Goal: Communication & Community: Ask a question

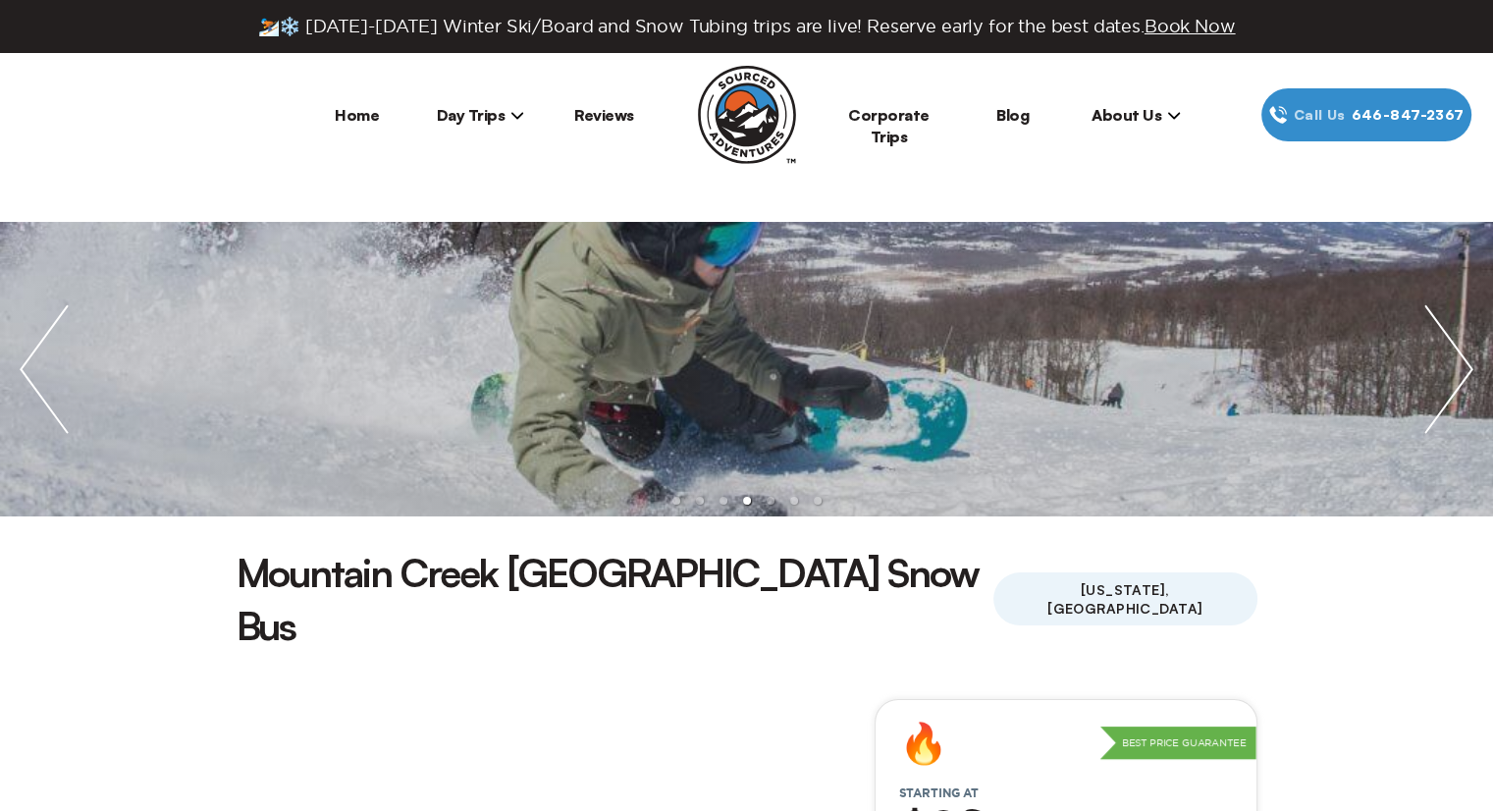
click at [1157, 113] on span "About Us" at bounding box center [1135, 115] width 89 height 20
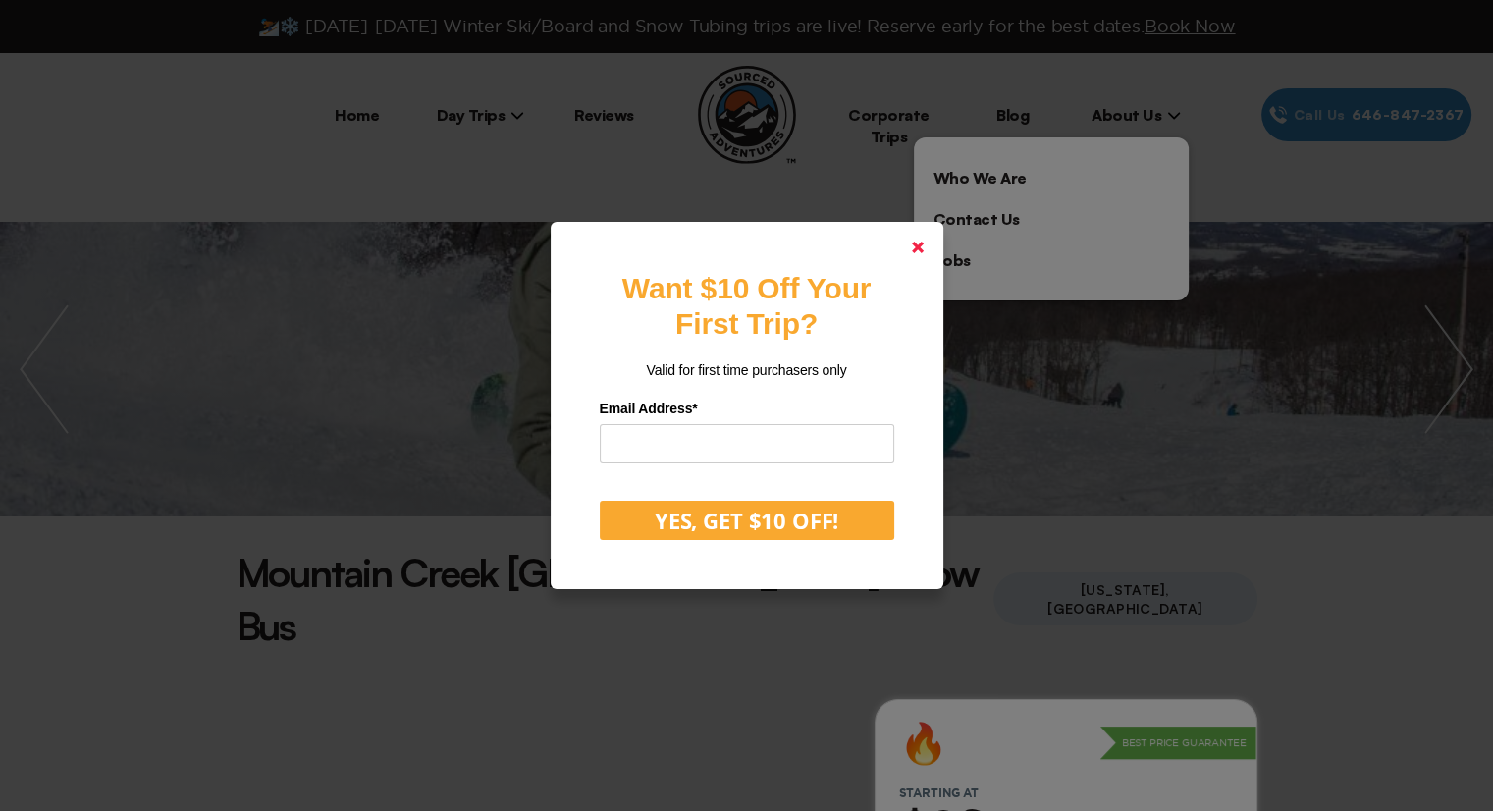
click at [924, 248] on icon at bounding box center [918, 247] width 12 height 12
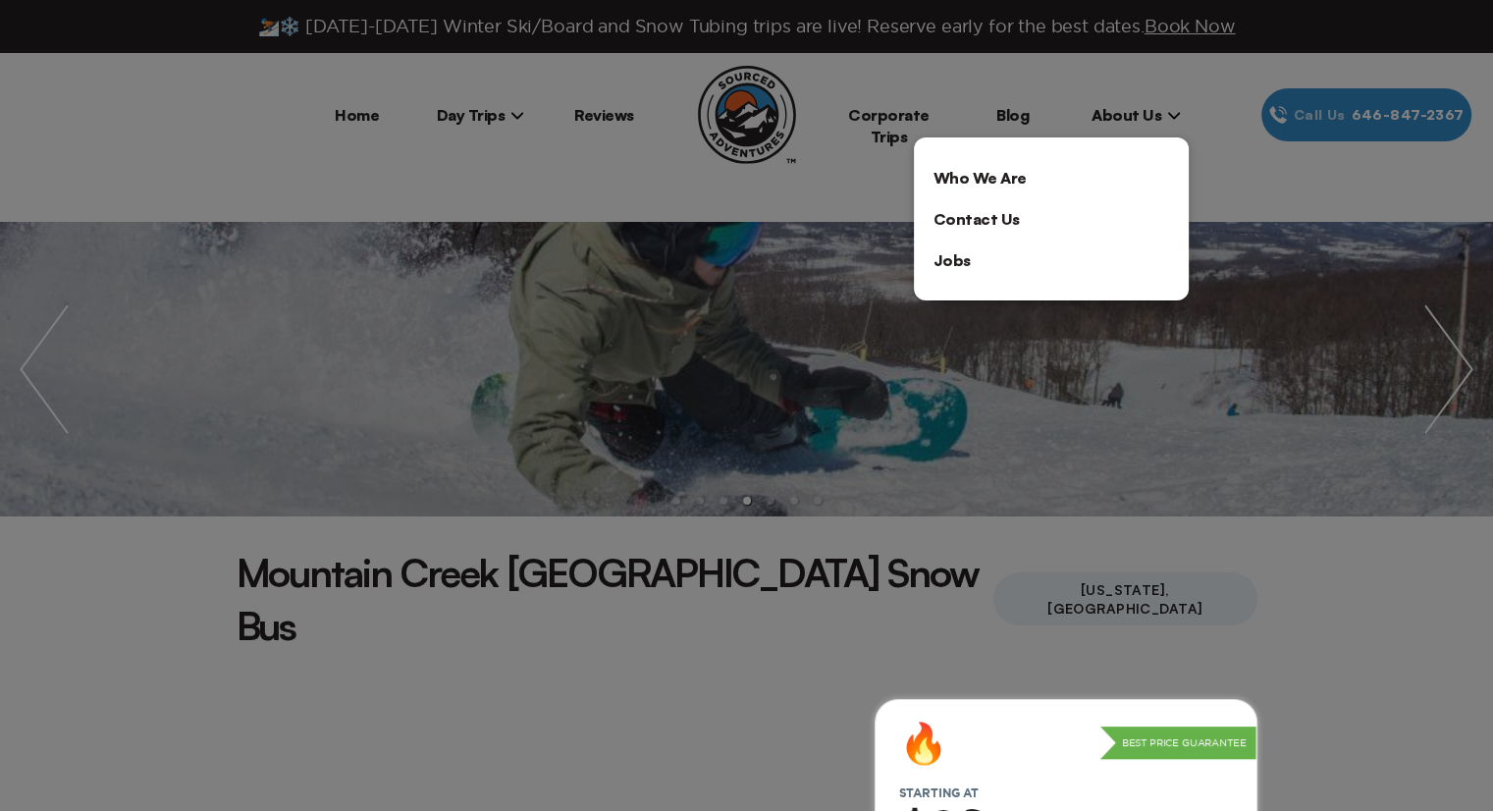
click at [975, 178] on link "Who We Are" at bounding box center [1051, 177] width 275 height 41
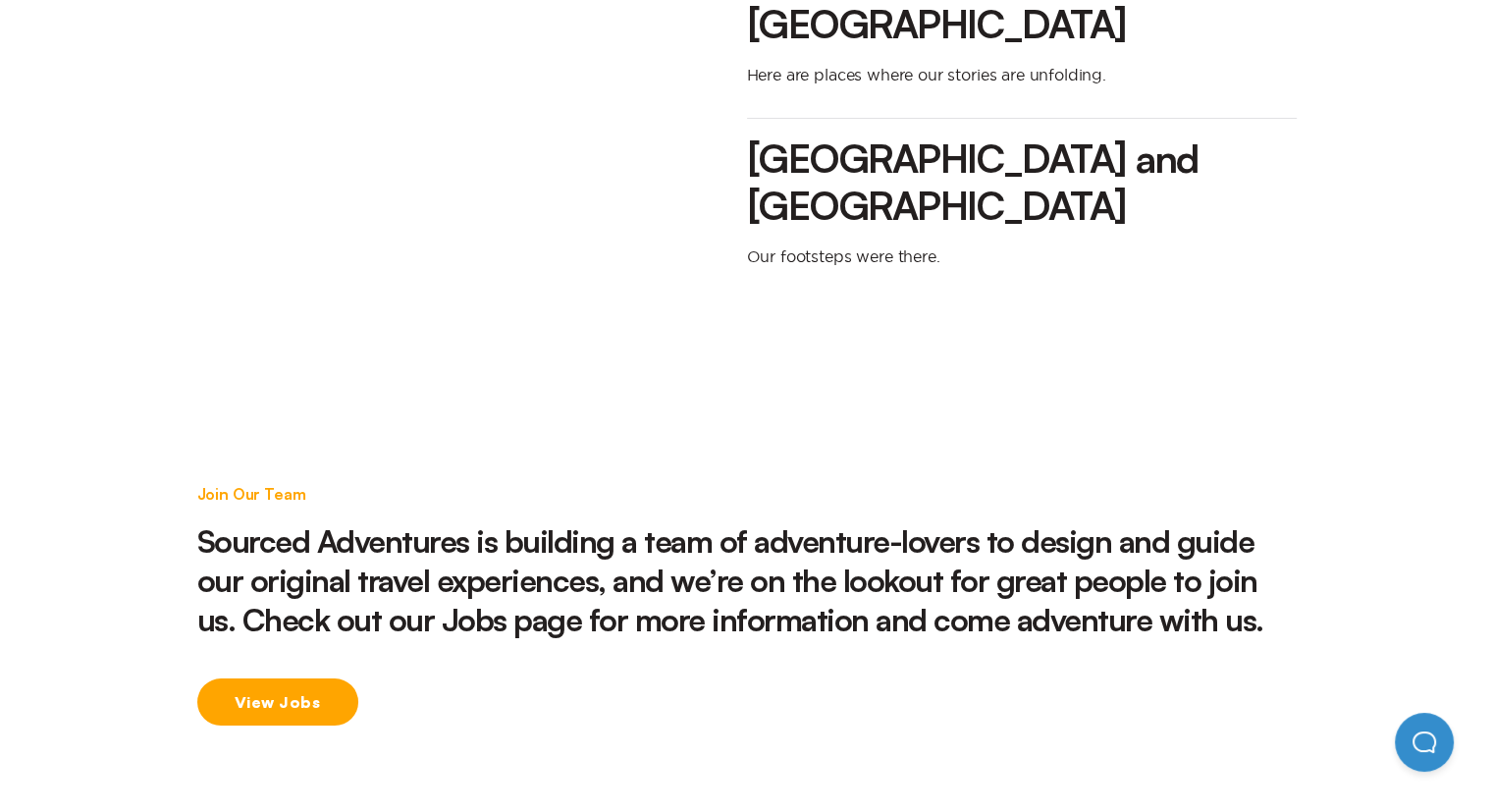
scroll to position [2846, 0]
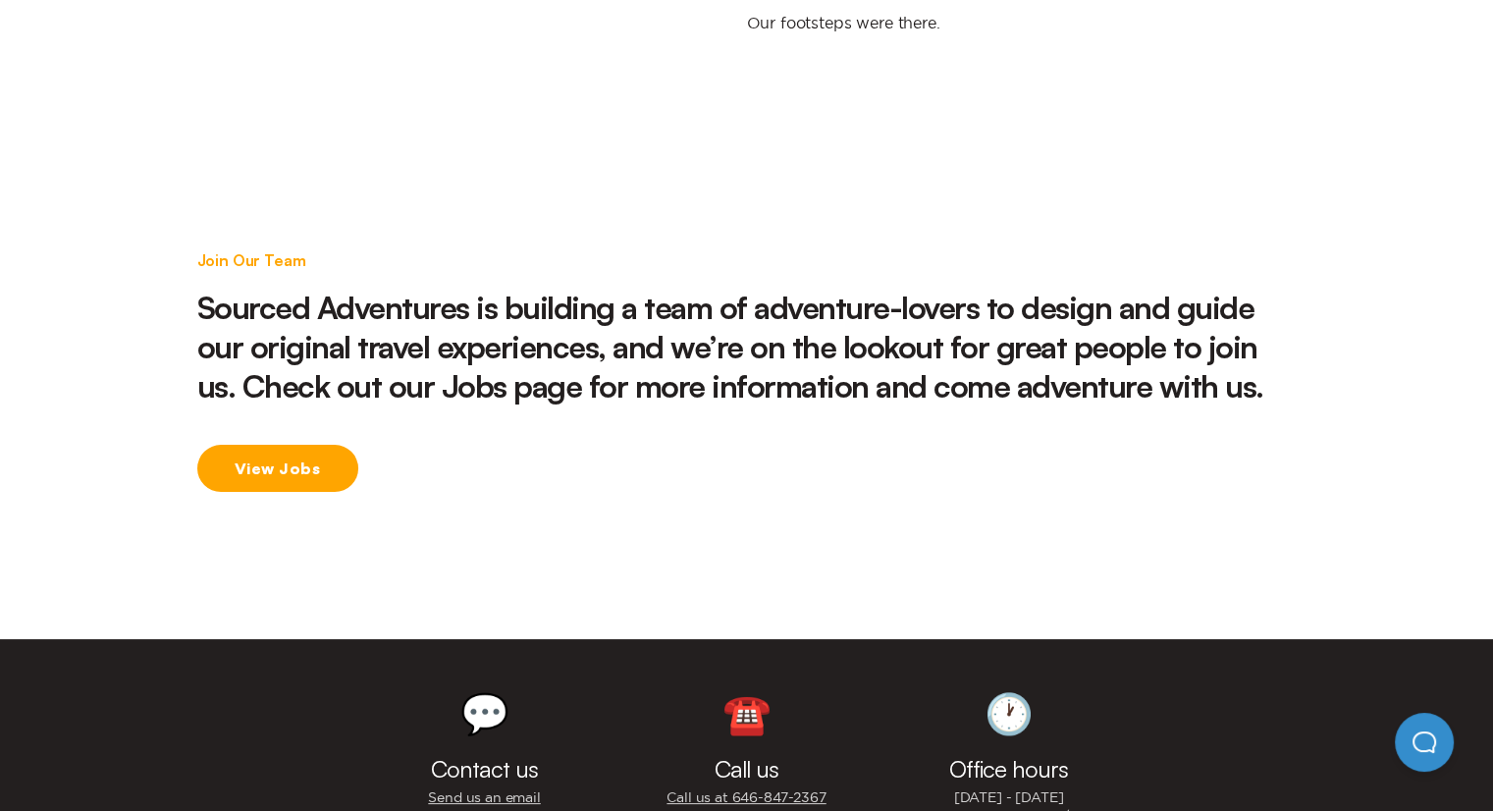
click at [506, 788] on link "Send us an email" at bounding box center [484, 797] width 112 height 19
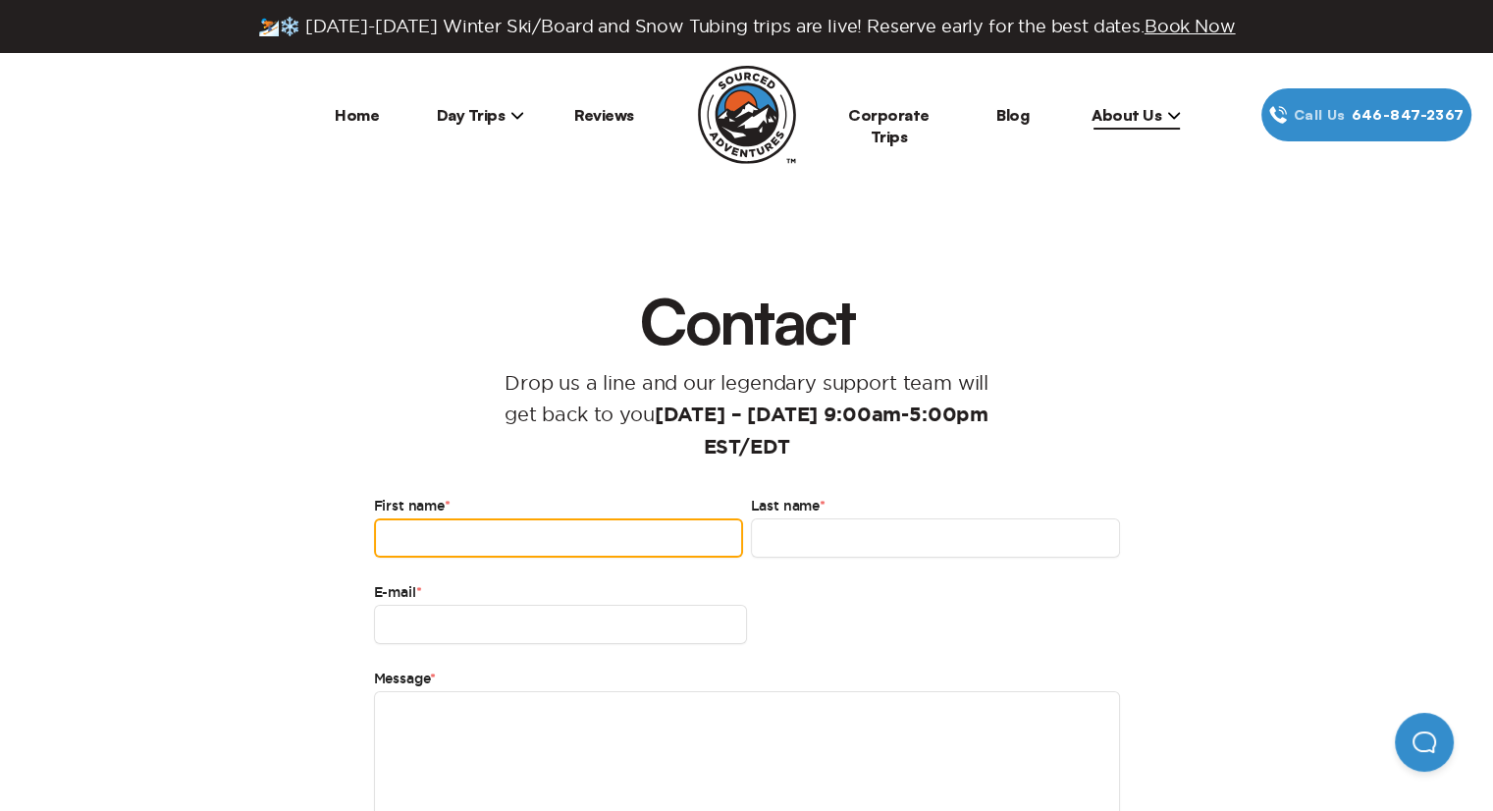
click at [555, 549] on input "First name *" at bounding box center [558, 537] width 369 height 39
type input "******"
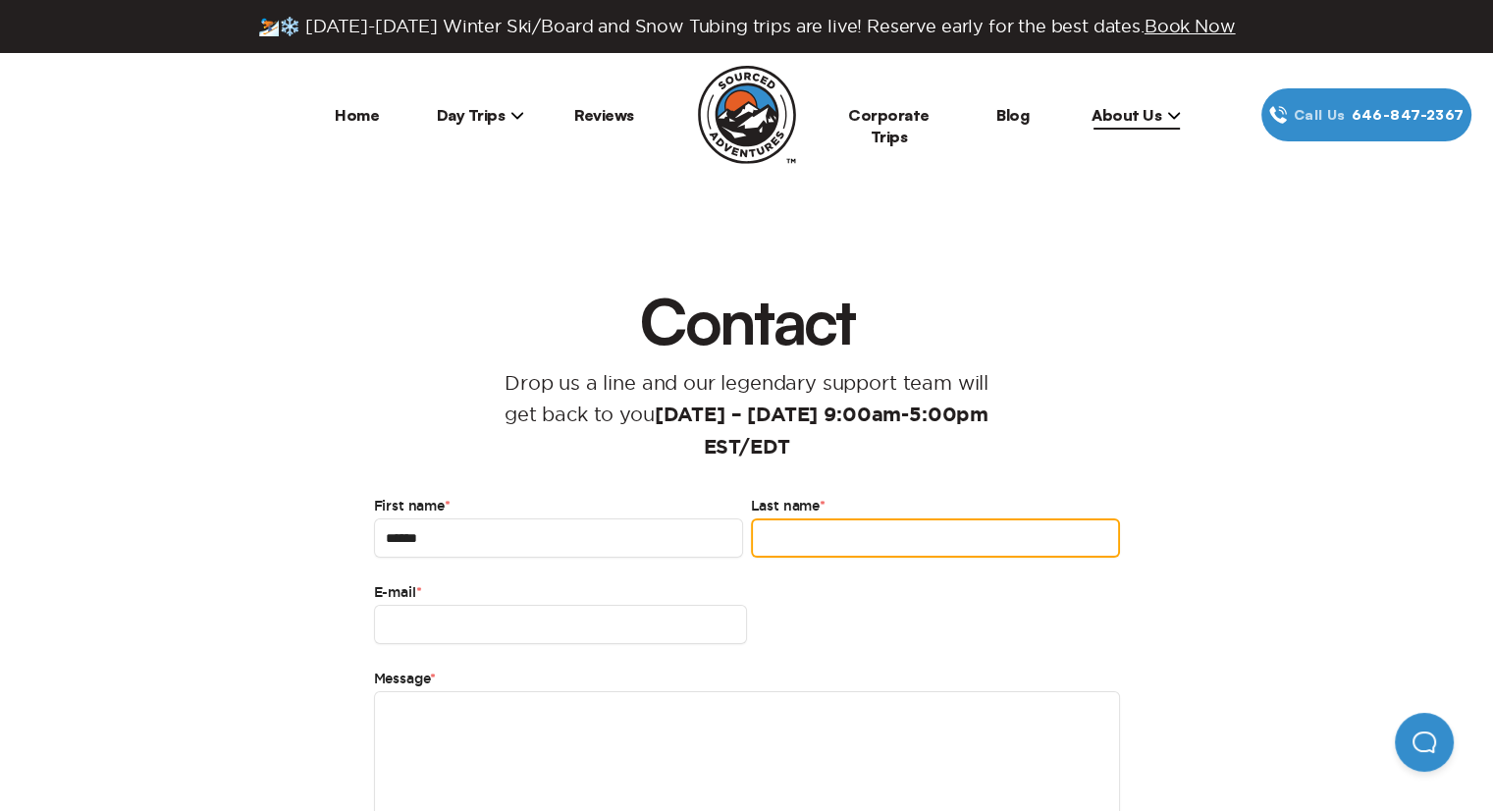
type input "*****"
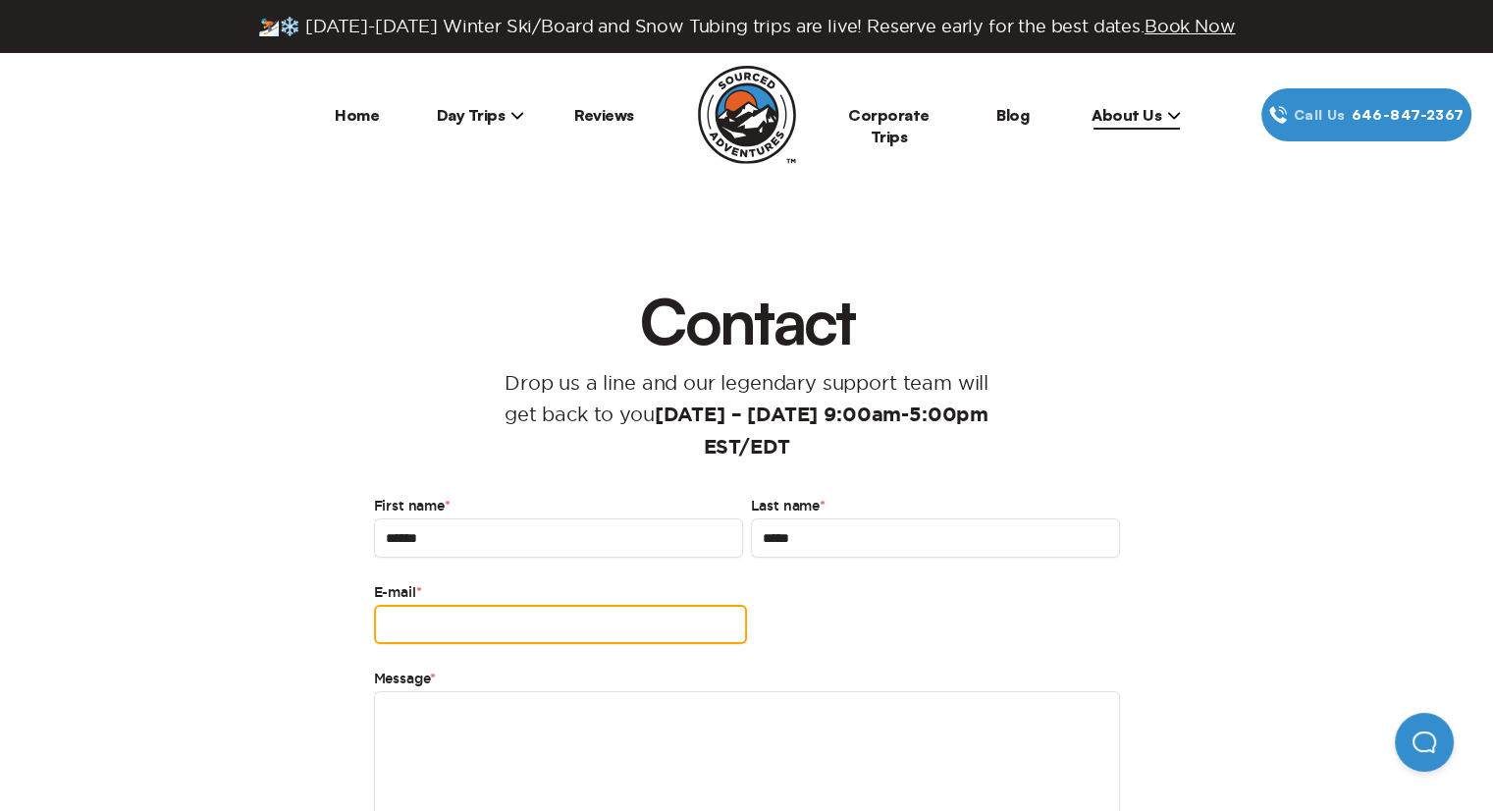
type input "**********"
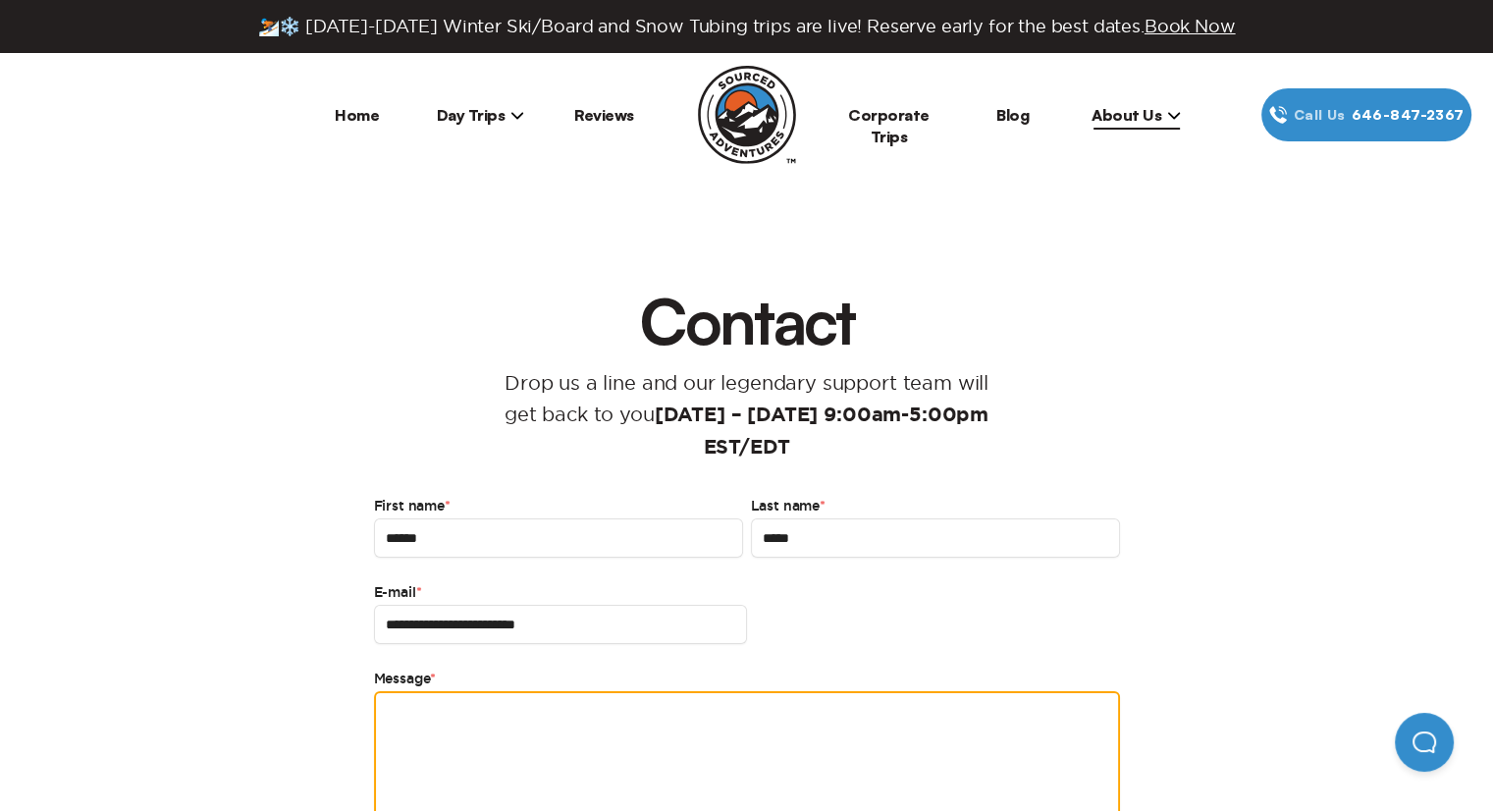
click at [489, 710] on textarea "Message *" at bounding box center [747, 757] width 746 height 133
type input "**********"
type textarea "*"
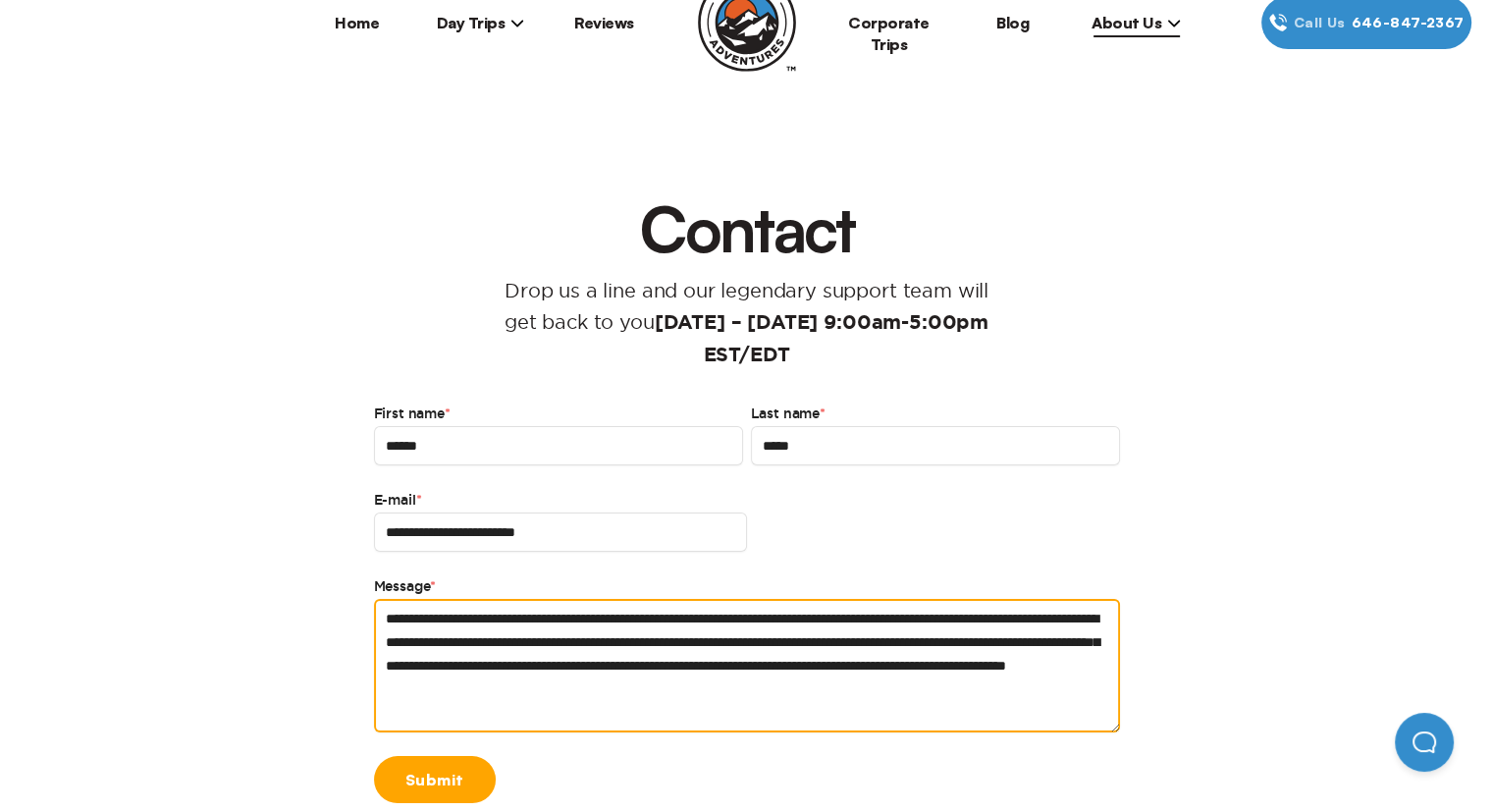
scroll to position [294, 0]
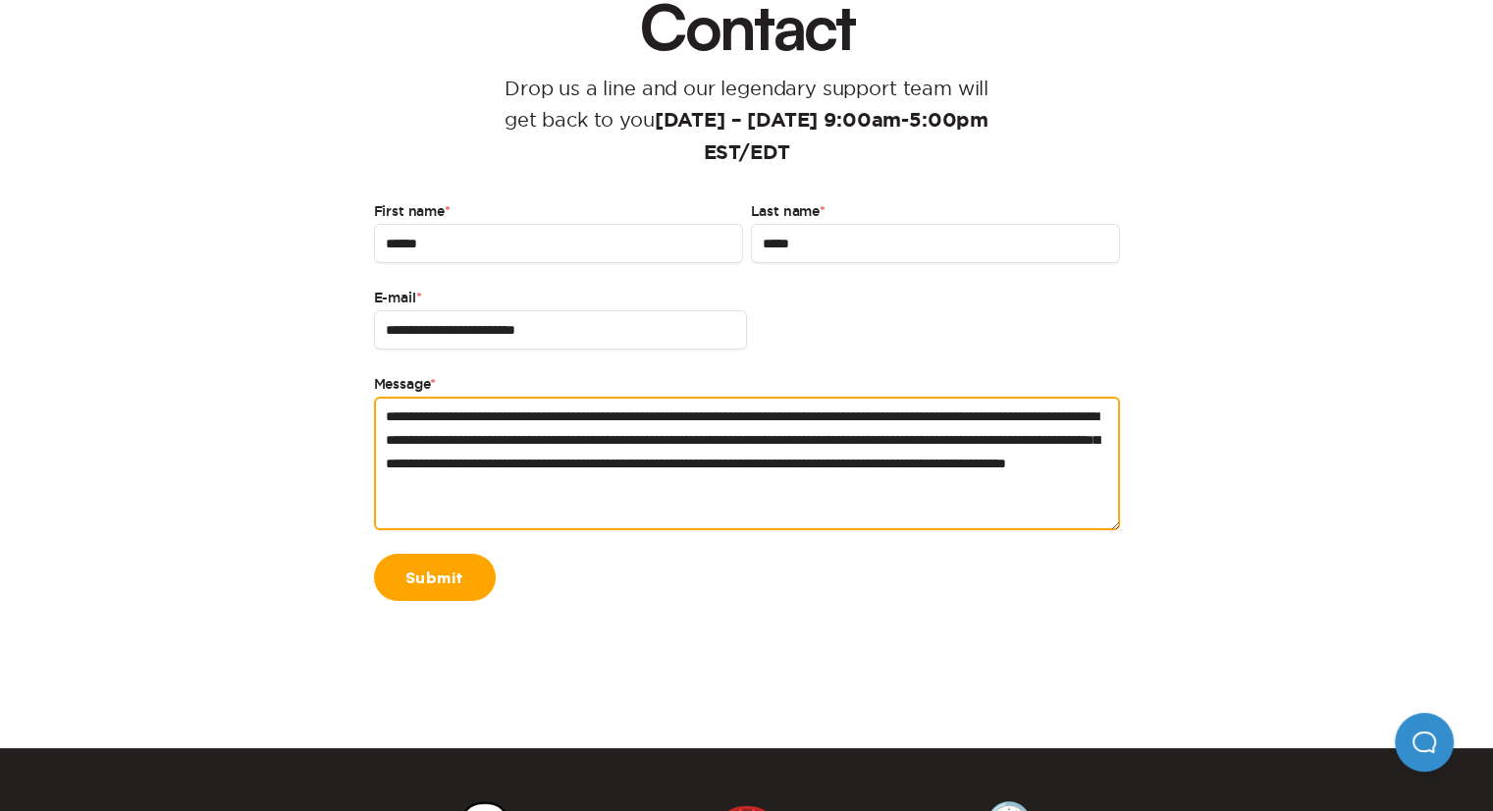
type textarea "**********"
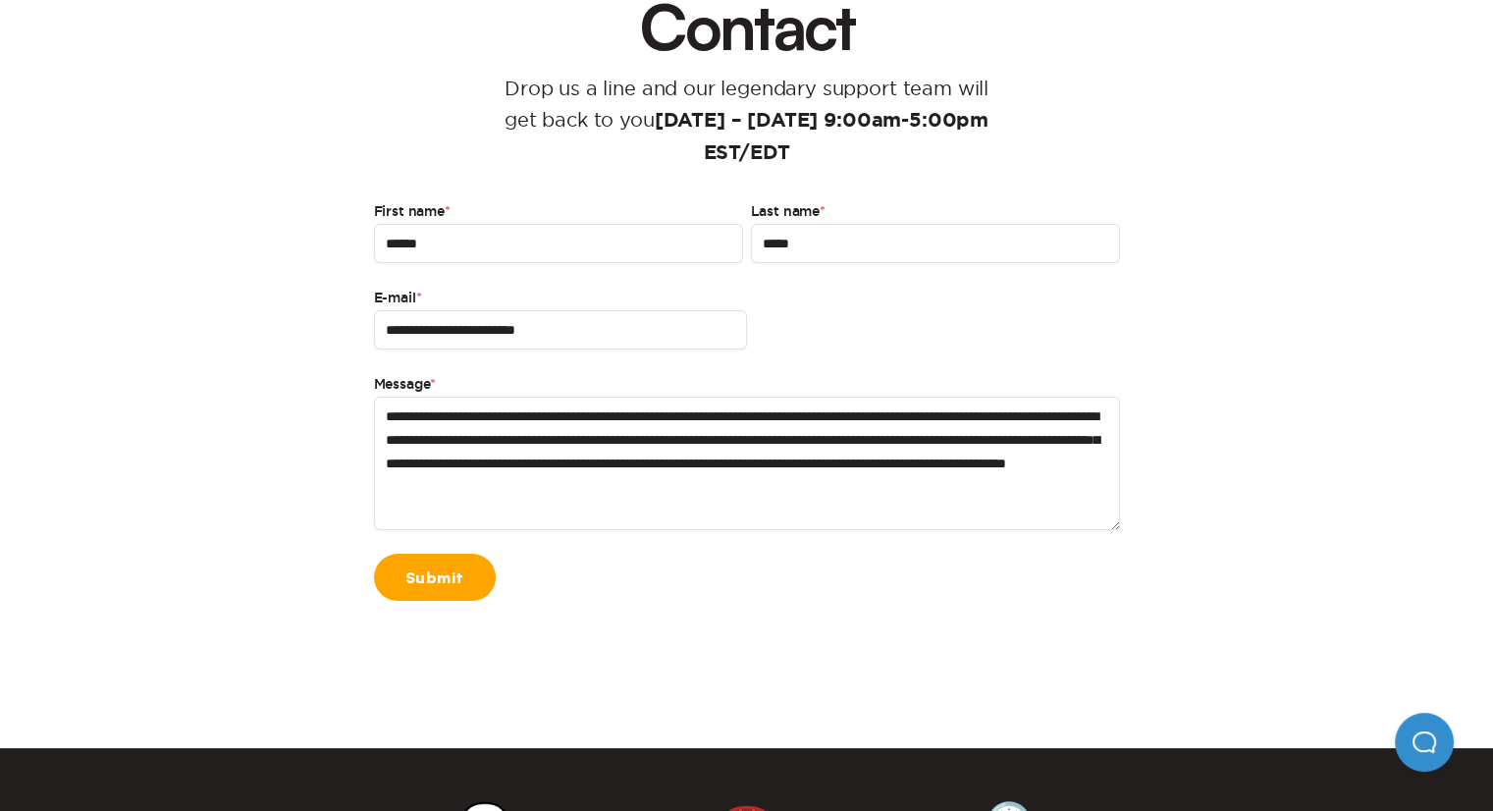
click at [429, 575] on link "Submit" at bounding box center [435, 577] width 122 height 47
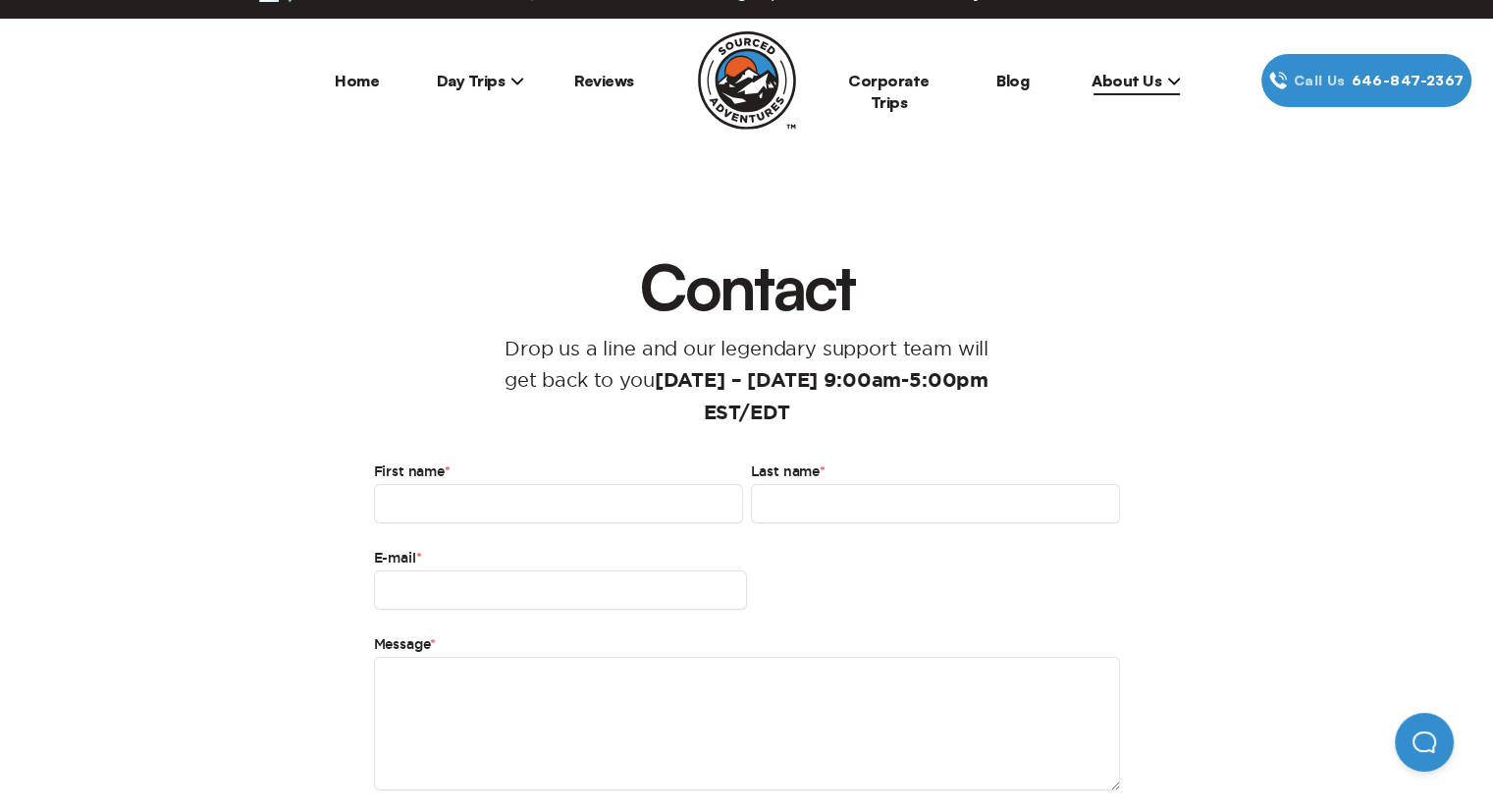
scroll to position [0, 0]
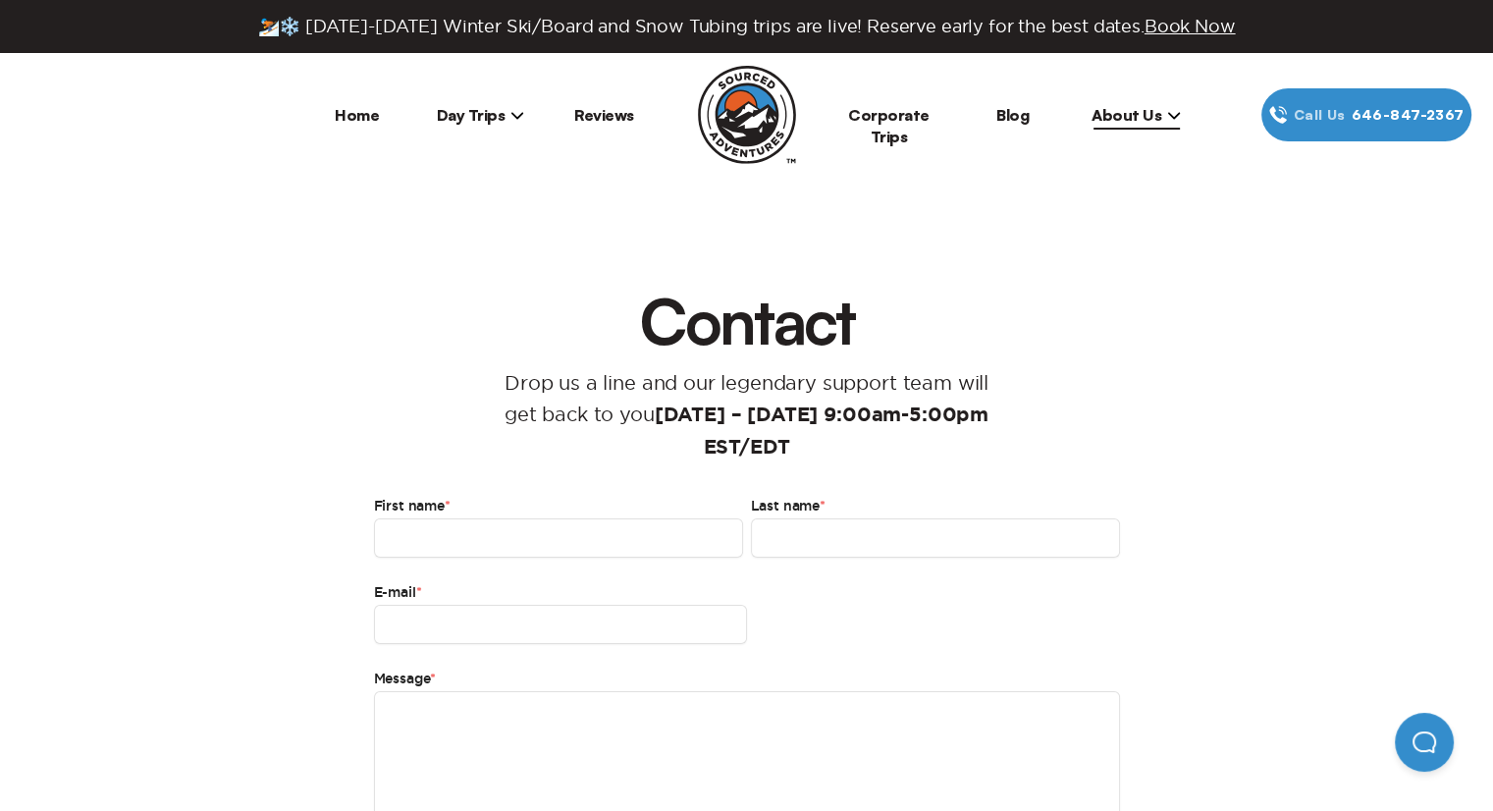
click at [1140, 113] on span "About Us" at bounding box center [1135, 115] width 89 height 20
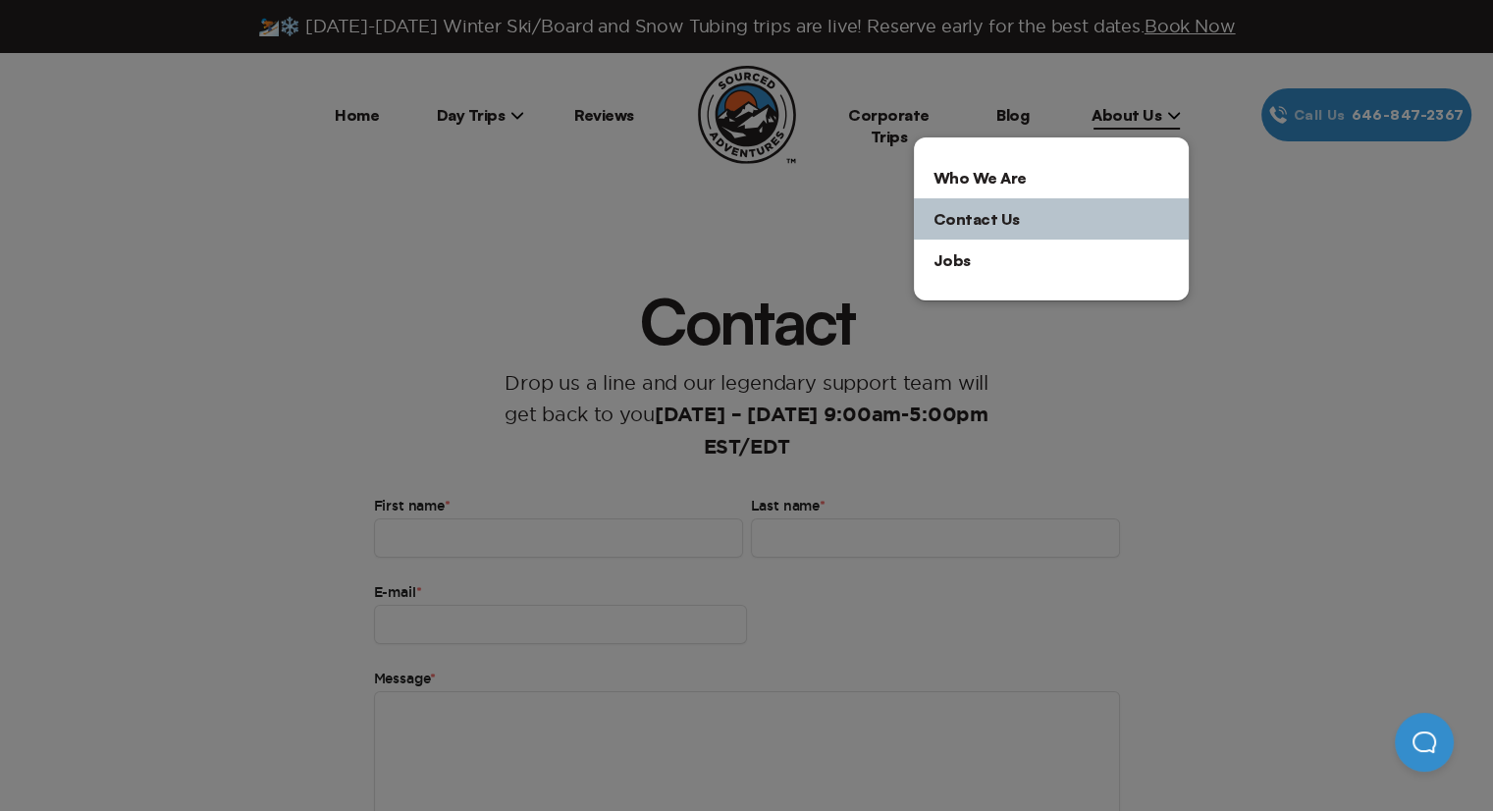
click at [1187, 445] on div at bounding box center [746, 405] width 1493 height 811
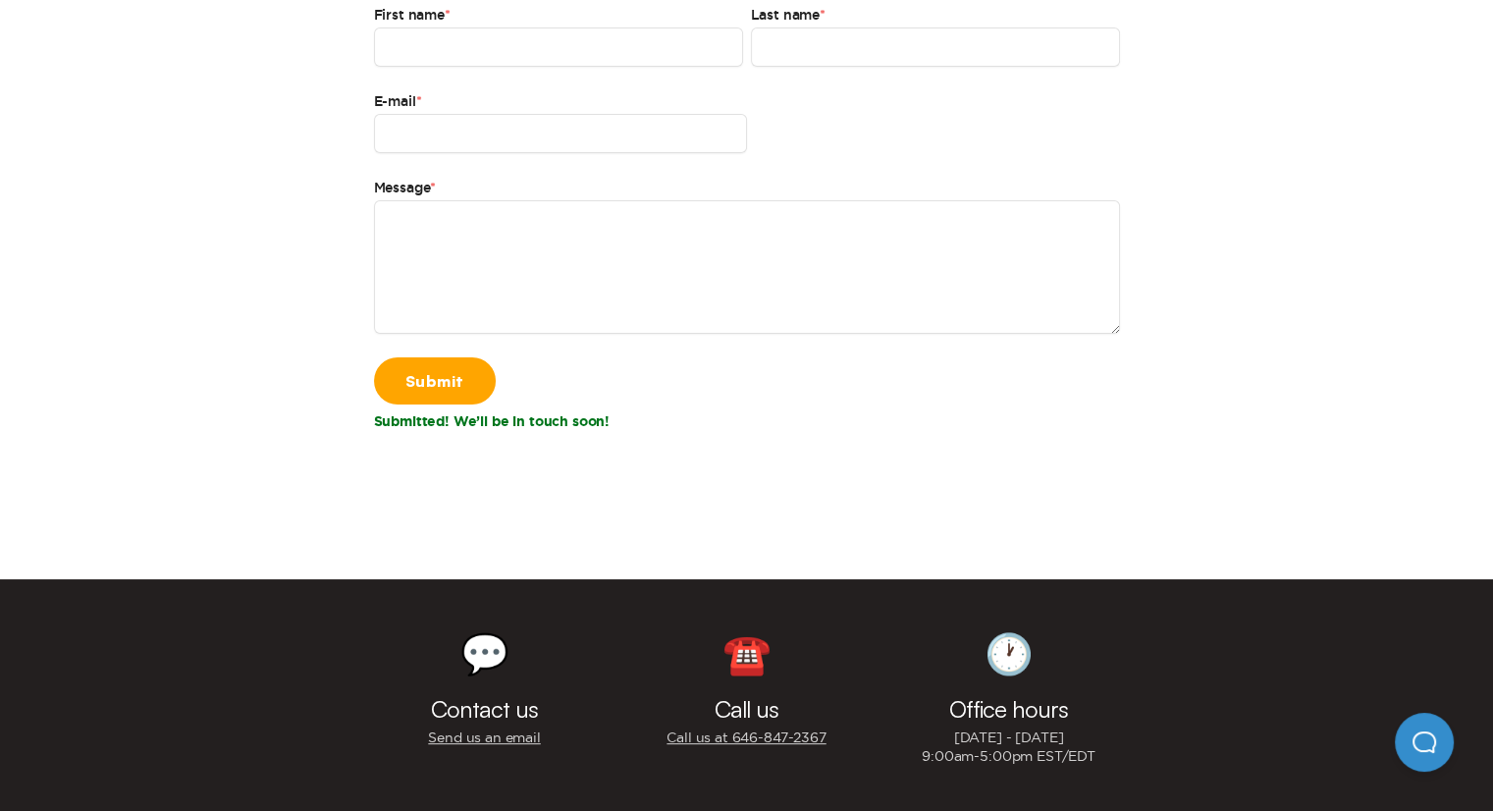
scroll to position [981, 0]
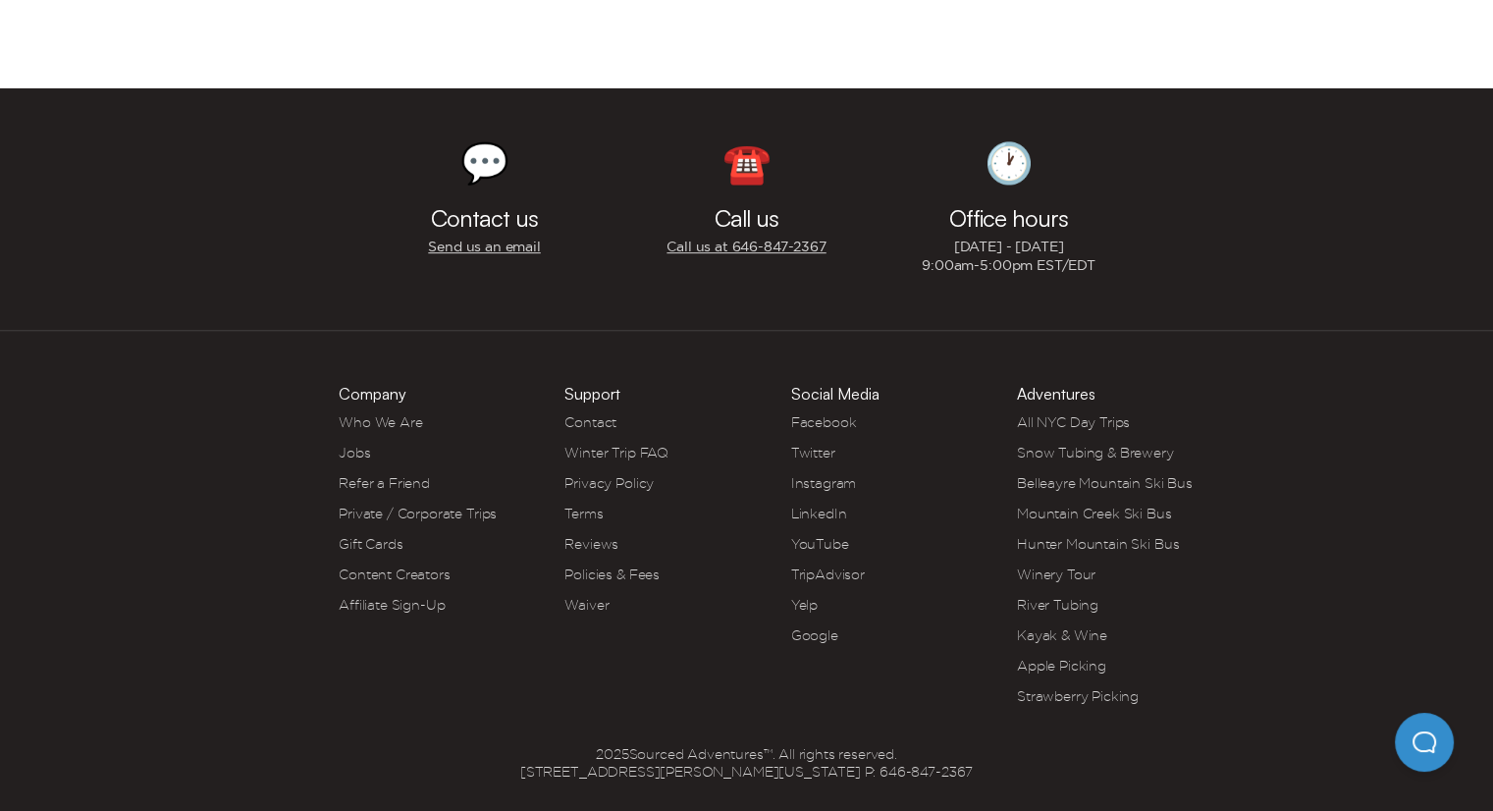
click at [526, 242] on link "Send us an email" at bounding box center [484, 247] width 112 height 19
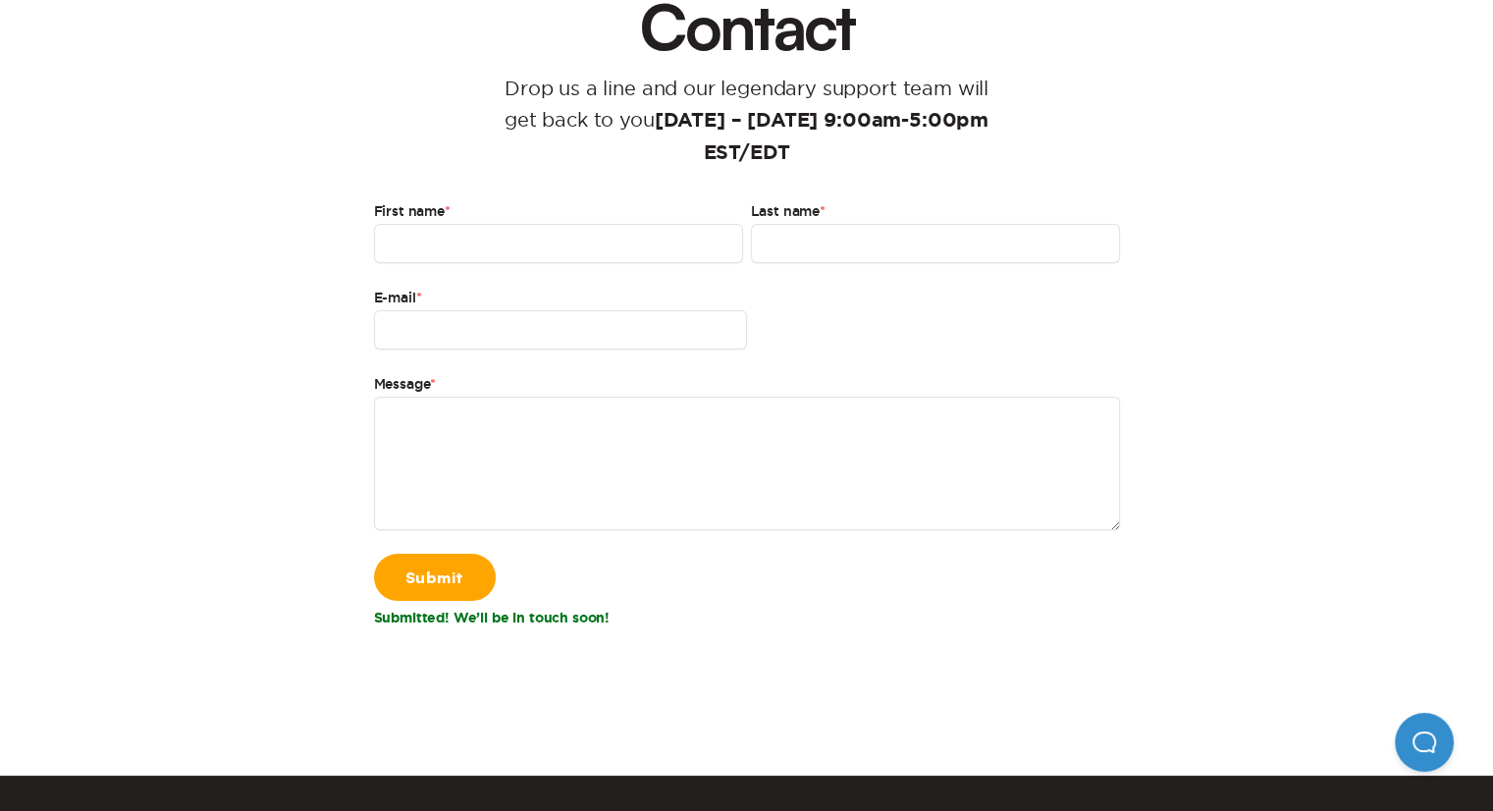
scroll to position [0, 0]
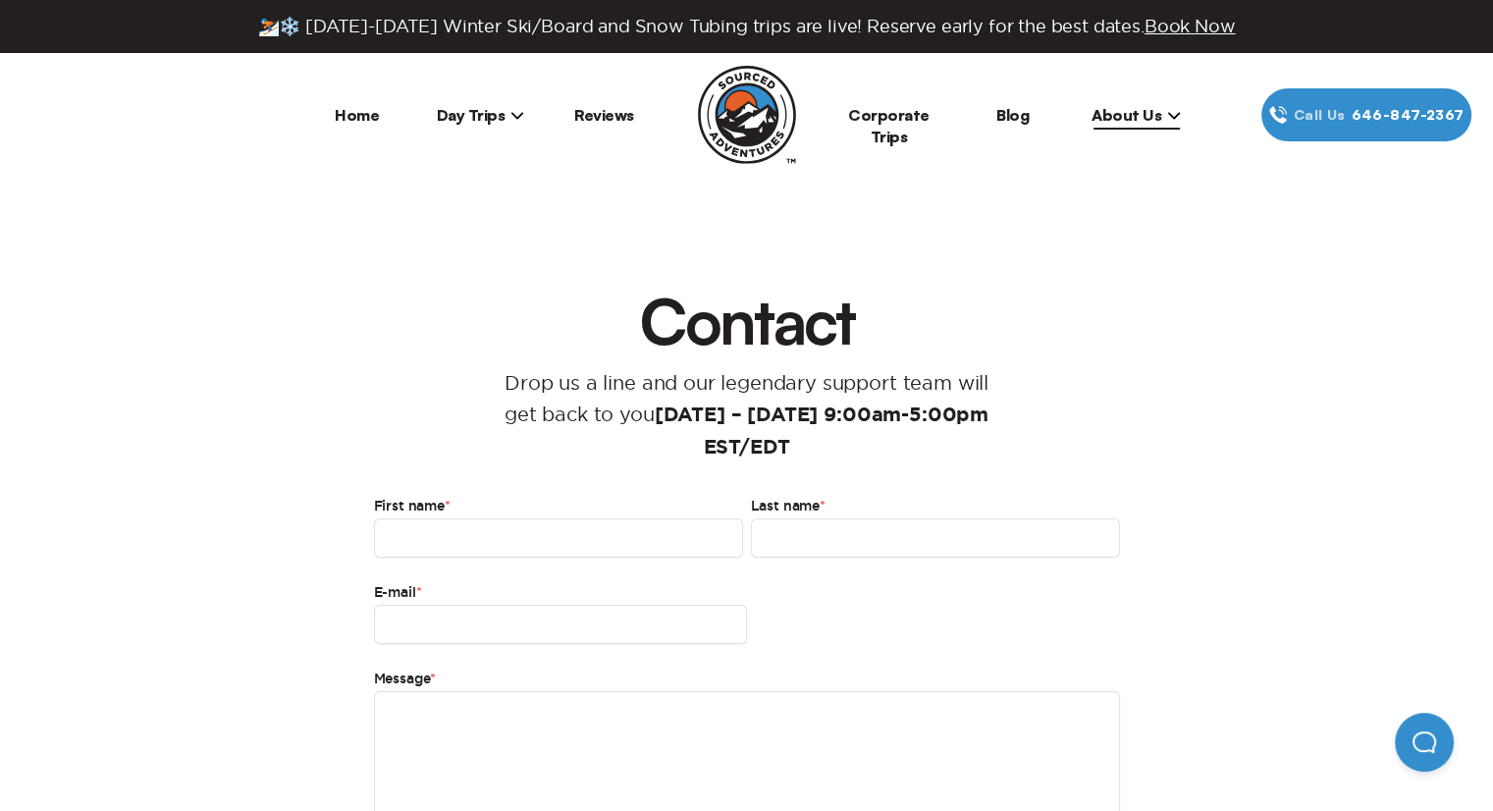
click at [903, 113] on link "Corporate Trips" at bounding box center [888, 125] width 81 height 41
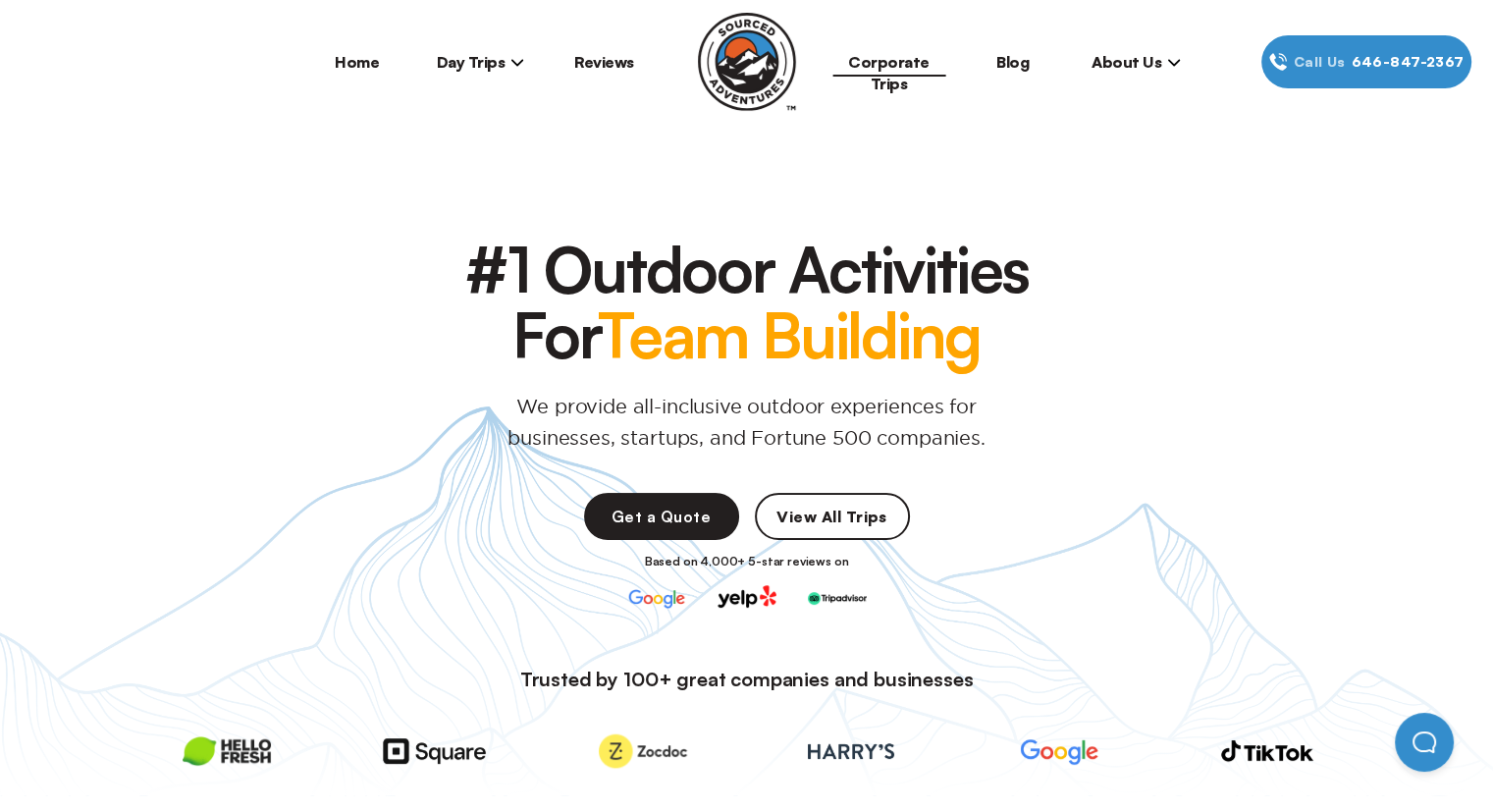
click at [1170, 63] on icon at bounding box center [1174, 62] width 14 height 14
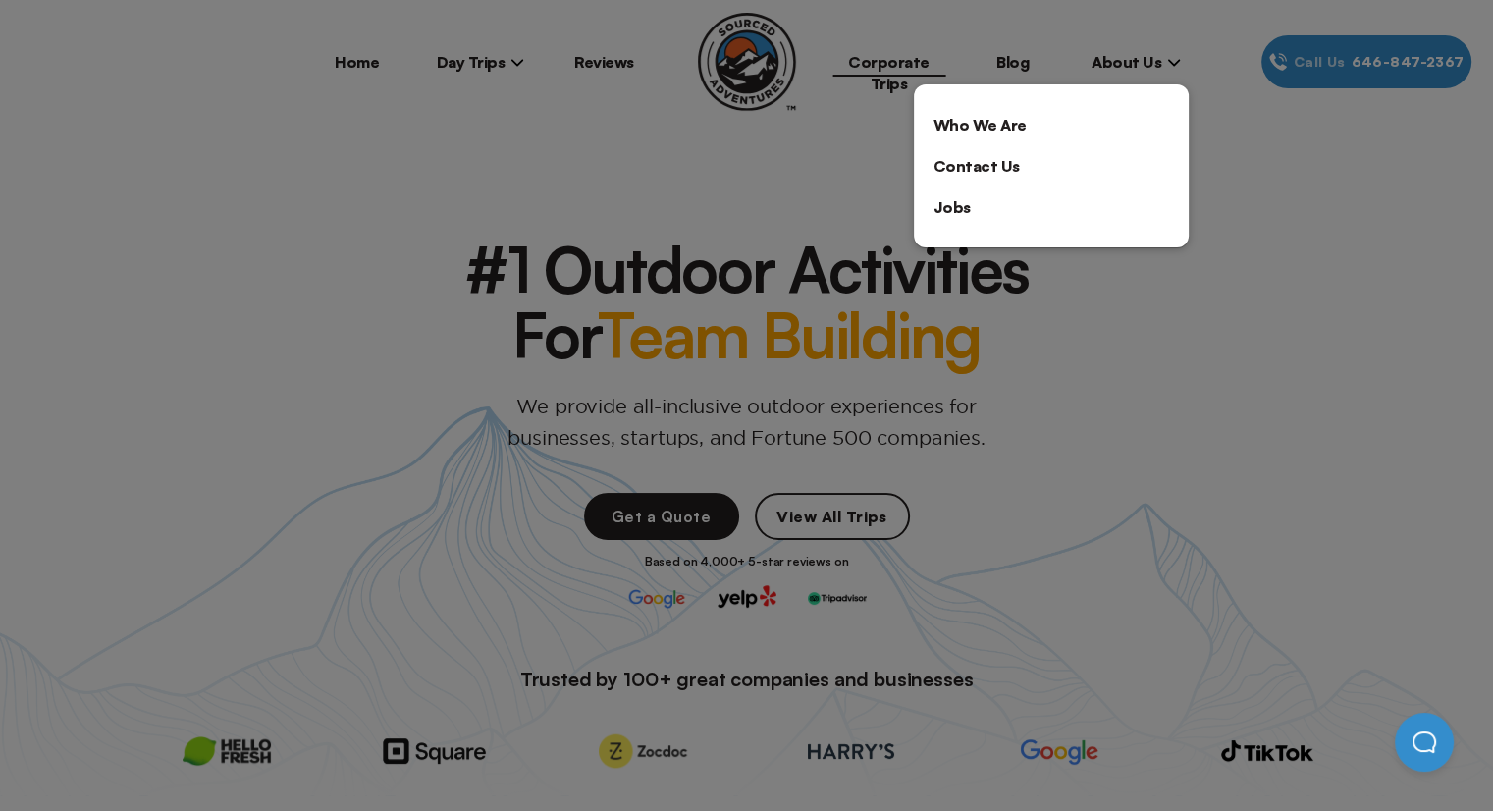
click at [1025, 119] on link "Who We Are" at bounding box center [1051, 124] width 275 height 41
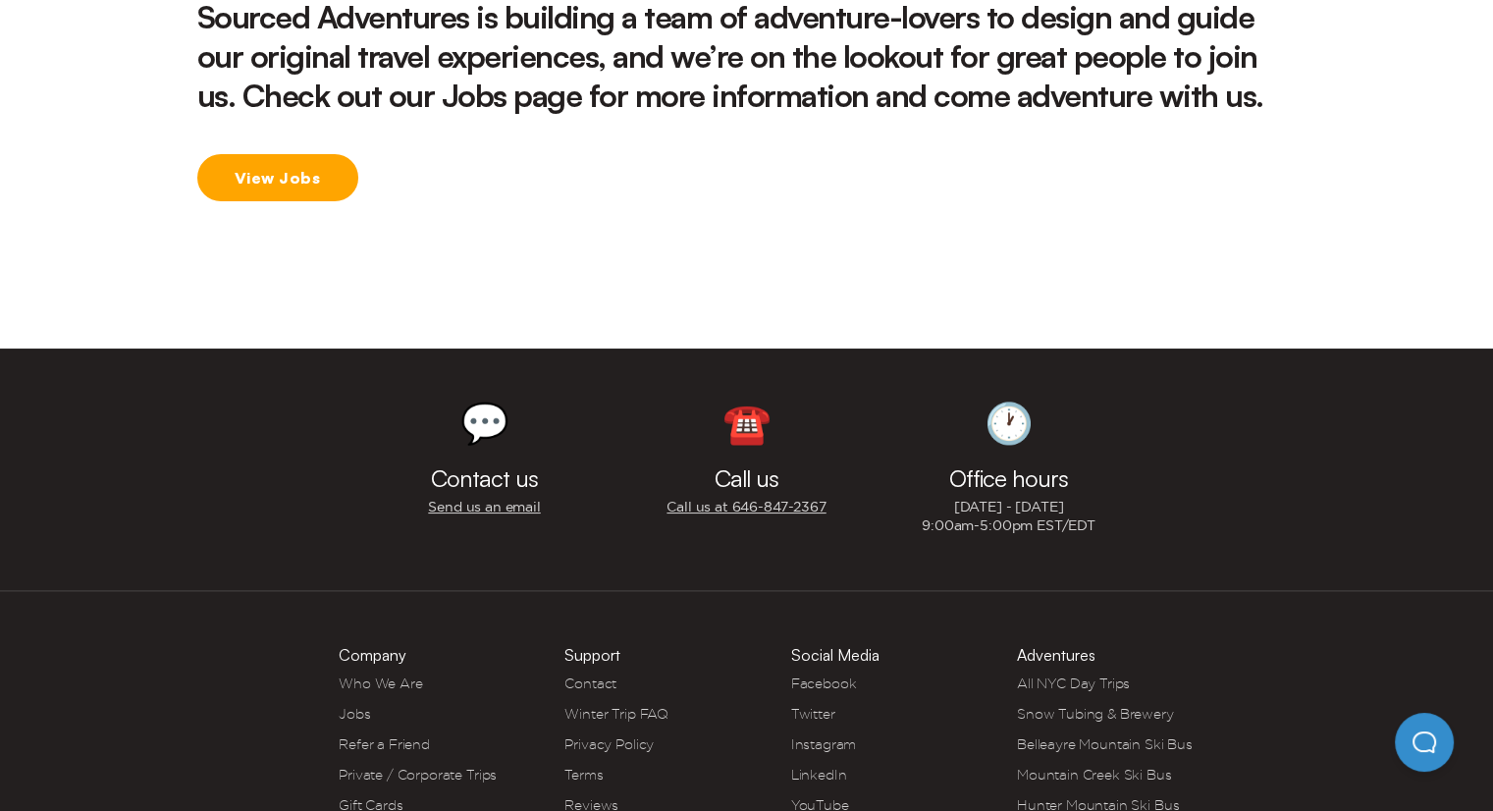
scroll to position [3148, 0]
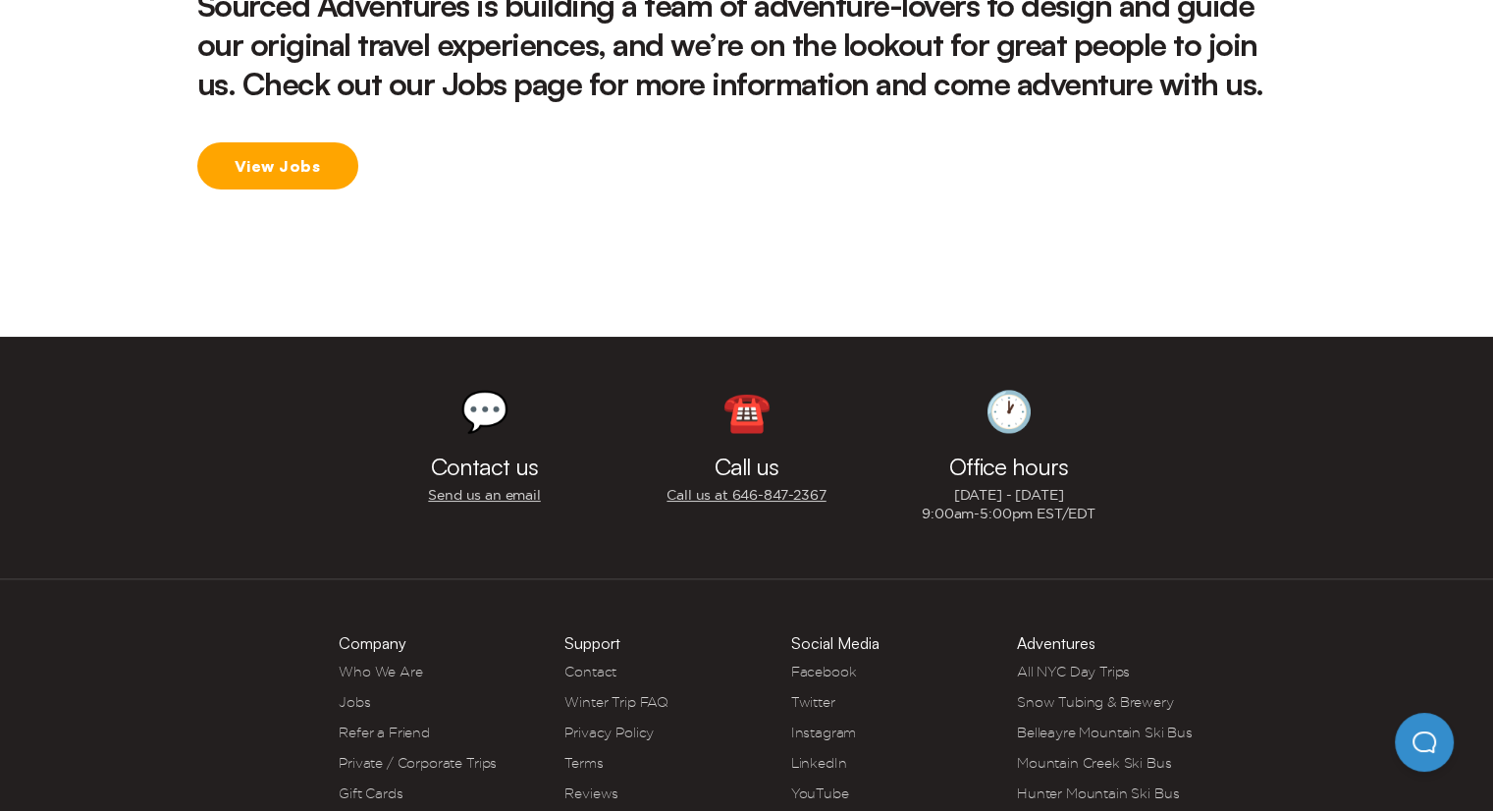
click at [1081, 693] on link "Snow Tubing & Brewery" at bounding box center [1095, 701] width 157 height 16
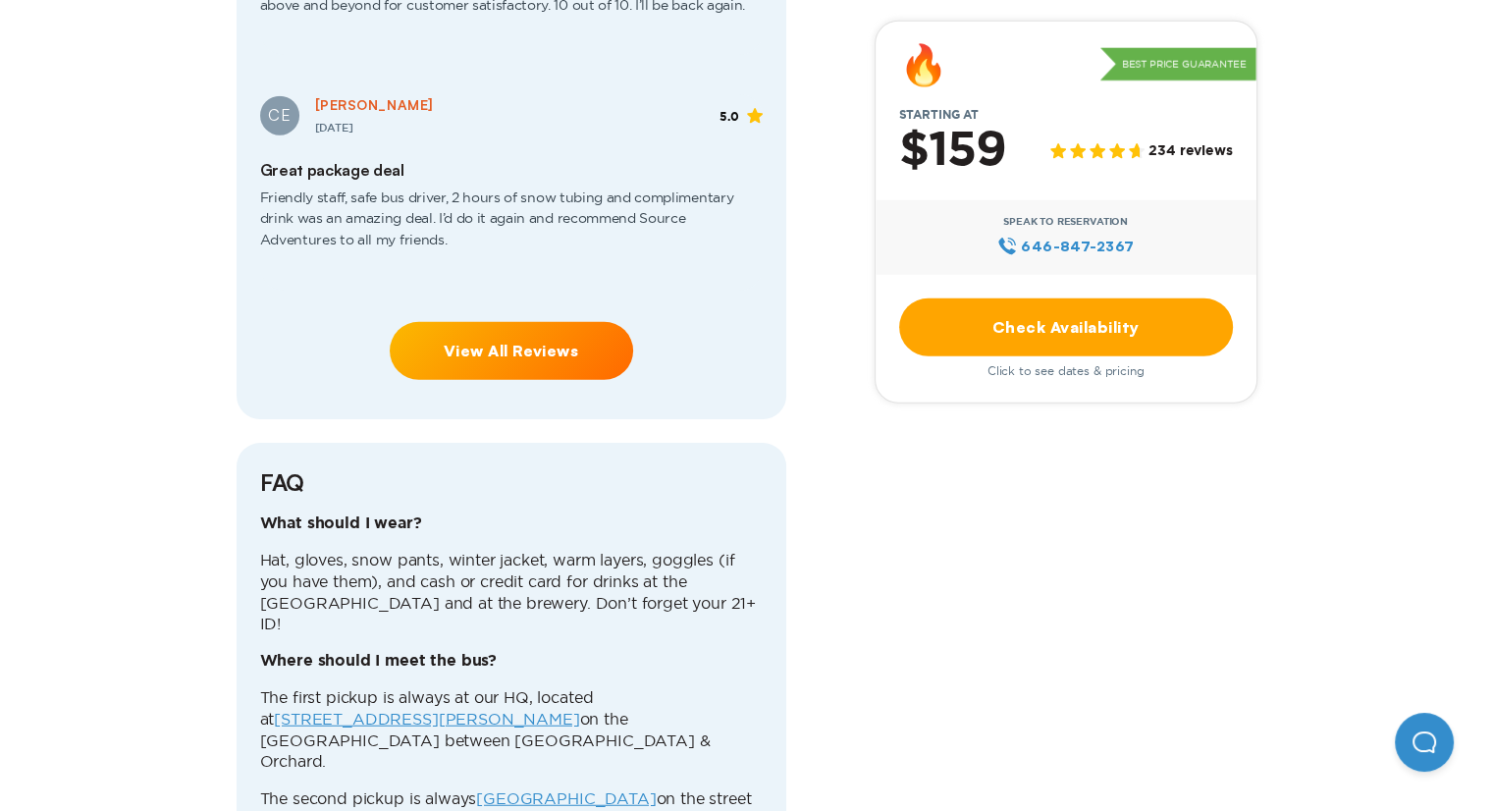
scroll to position [4416, 0]
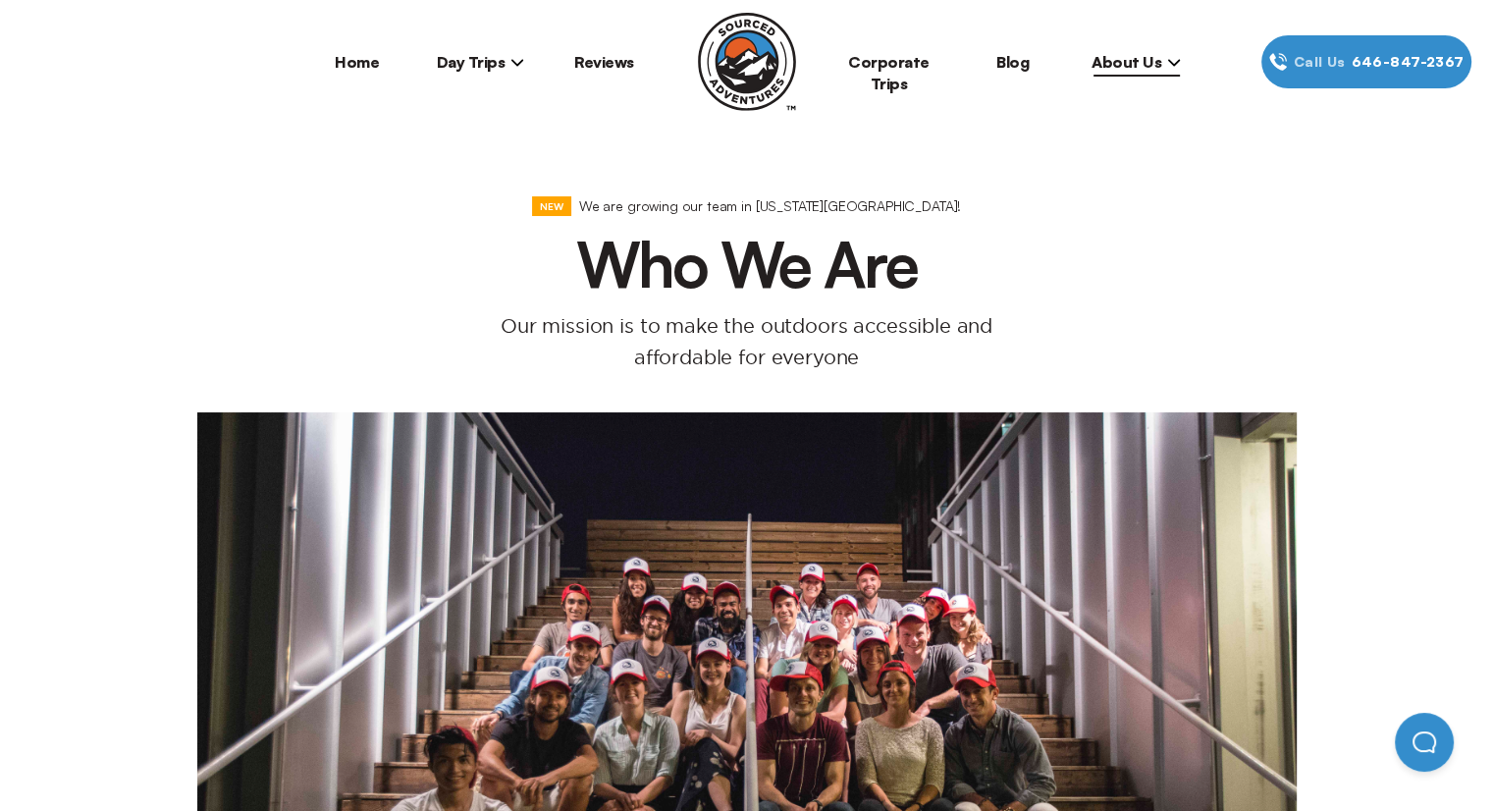
click at [887, 69] on link "Corporate Trips" at bounding box center [888, 72] width 81 height 41
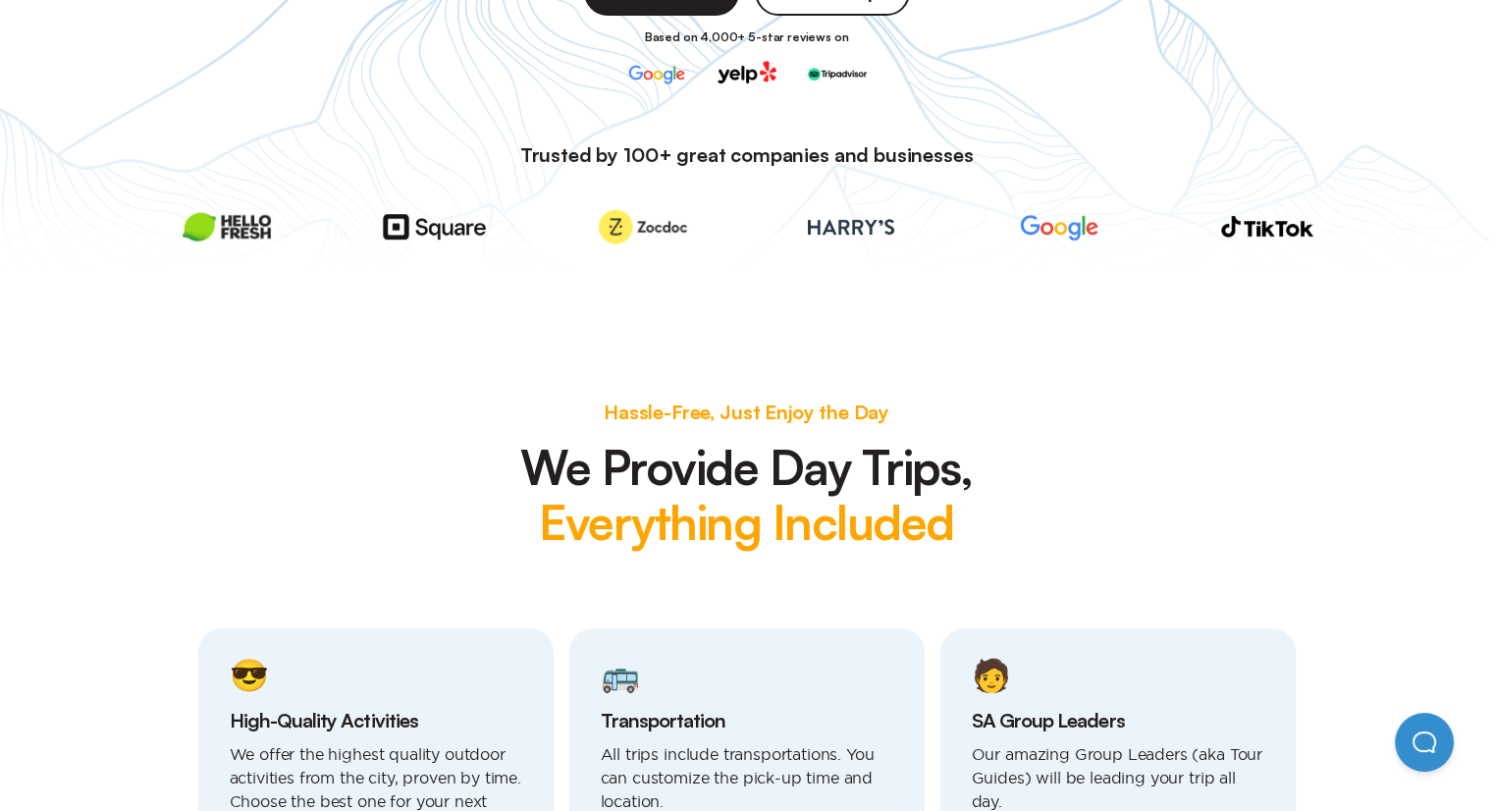
scroll to position [491, 0]
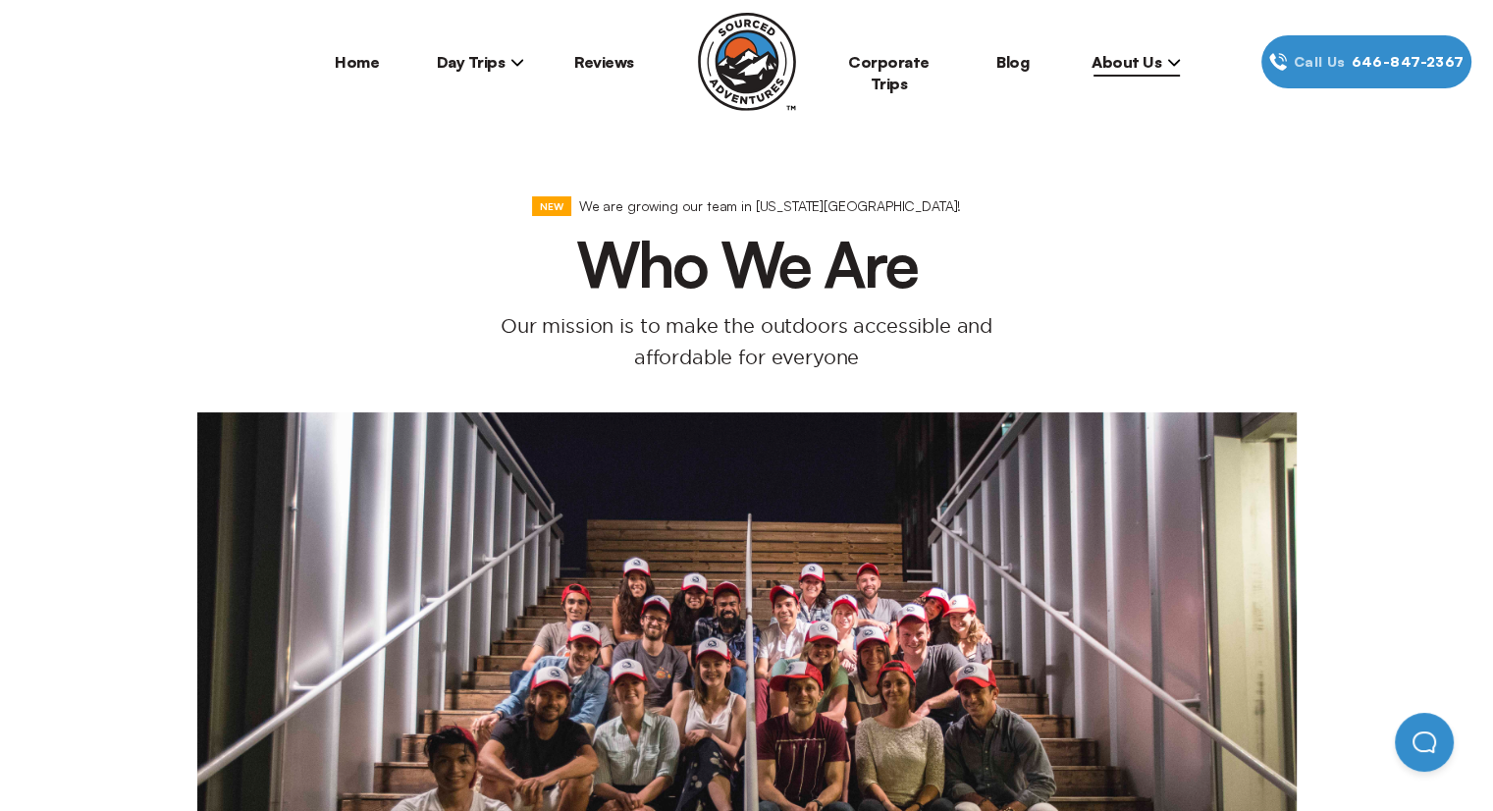
scroll to position [2846, 0]
